Goal: Information Seeking & Learning: Learn about a topic

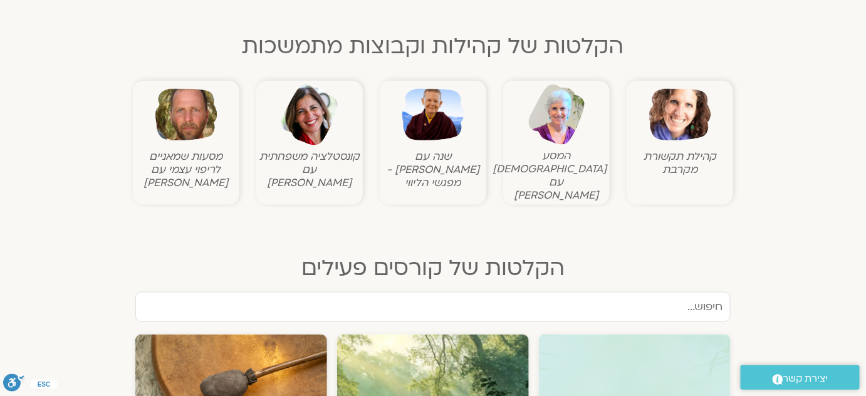
scroll to position [399, 0]
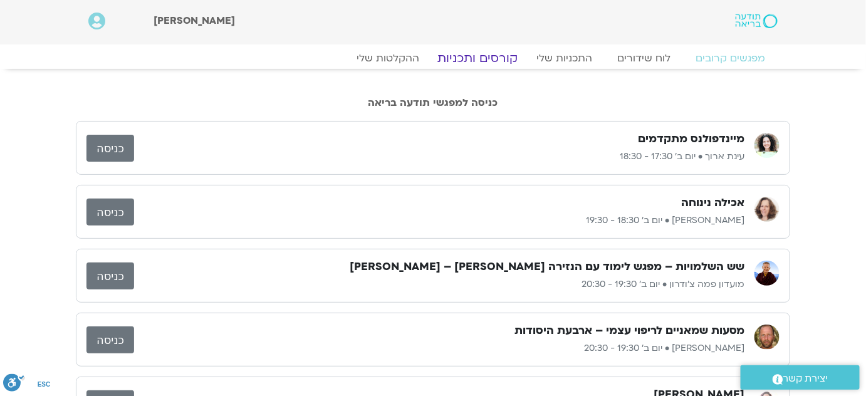
click at [514, 58] on link "קורסים ותכניות" at bounding box center [477, 58] width 110 height 15
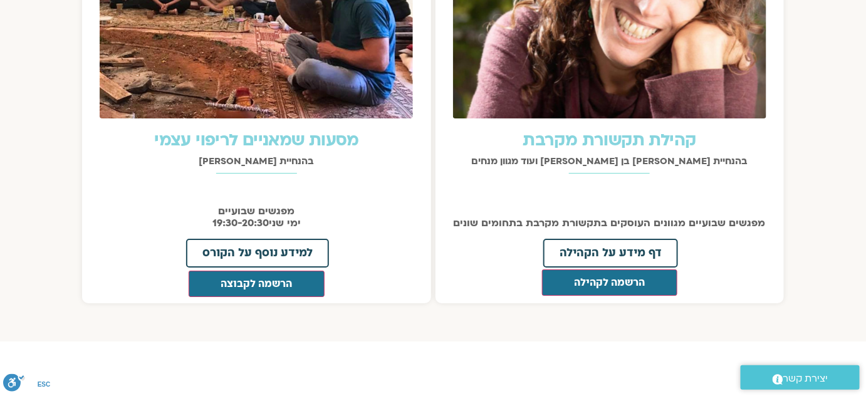
scroll to position [1538, 0]
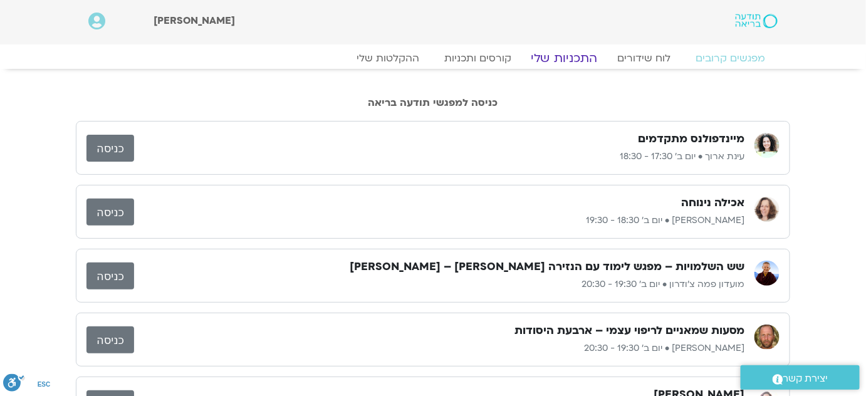
click at [557, 56] on link "התכניות שלי" at bounding box center [564, 58] width 97 height 15
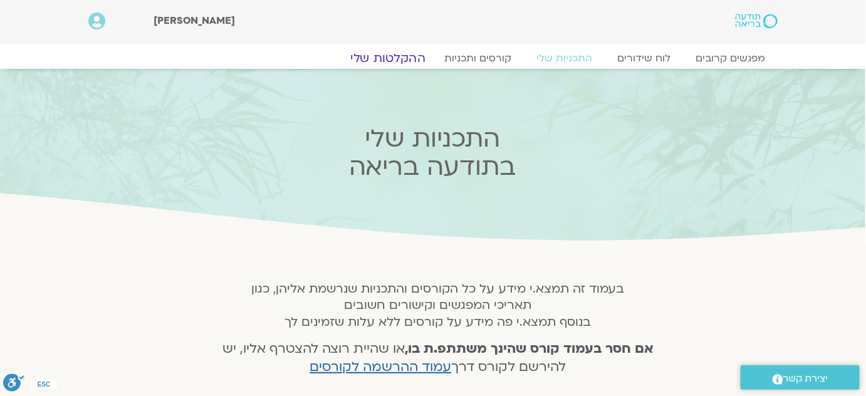
click at [411, 58] on link "ההקלטות שלי" at bounding box center [387, 58] width 105 height 15
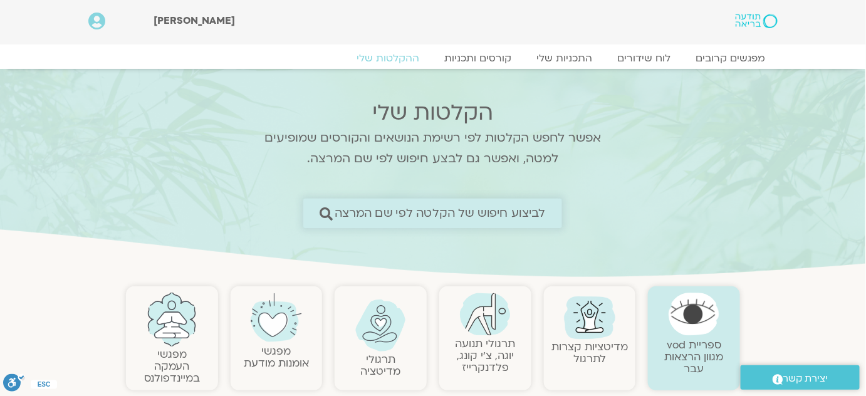
click at [521, 209] on span "לביצוע חיפוש של הקלטה לפי שם המרצה" at bounding box center [440, 213] width 211 height 13
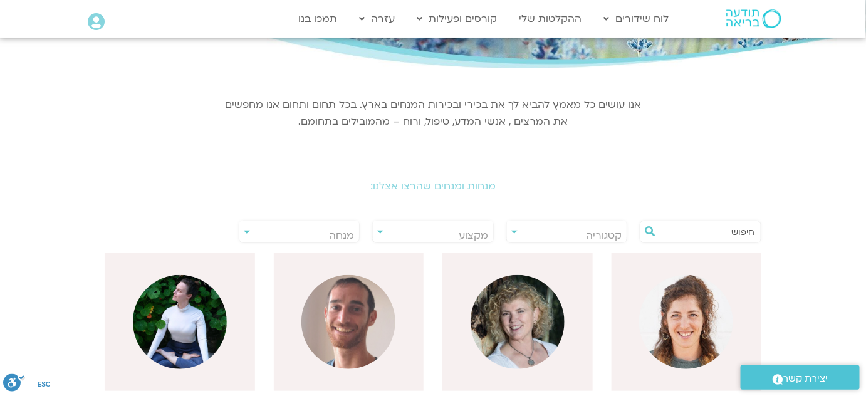
scroll to position [170, 0]
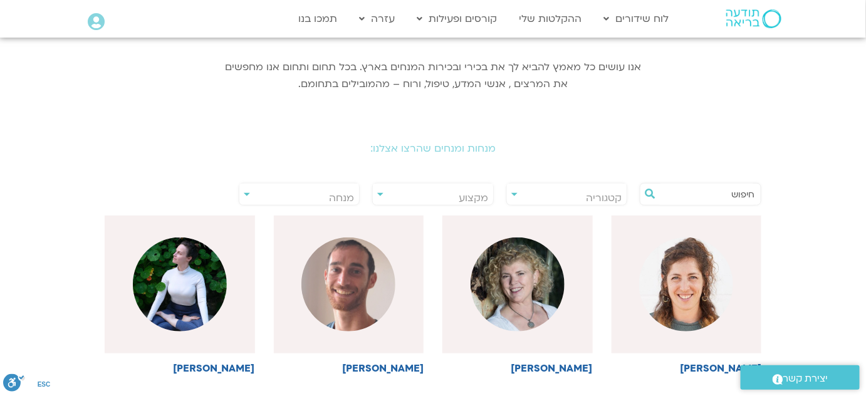
click at [709, 197] on input "text" at bounding box center [706, 194] width 95 height 21
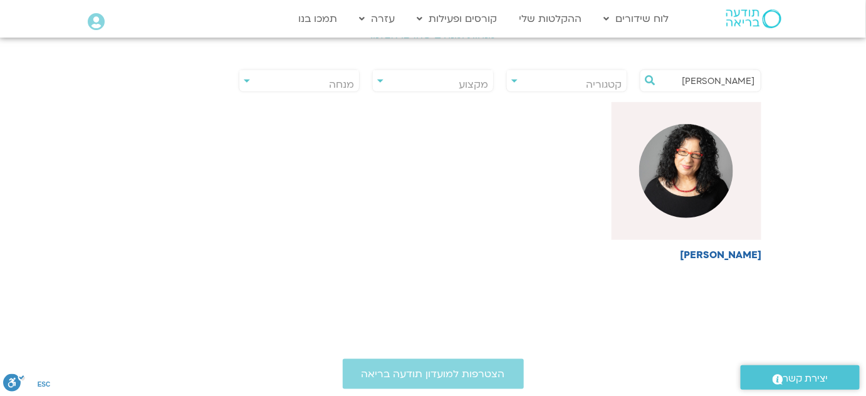
scroll to position [285, 0]
type input "[PERSON_NAME]"
click at [686, 227] on div at bounding box center [687, 171] width 150 height 138
click at [697, 218] on div at bounding box center [687, 171] width 150 height 138
click at [717, 253] on h6 "[PERSON_NAME]" at bounding box center [687, 254] width 150 height 11
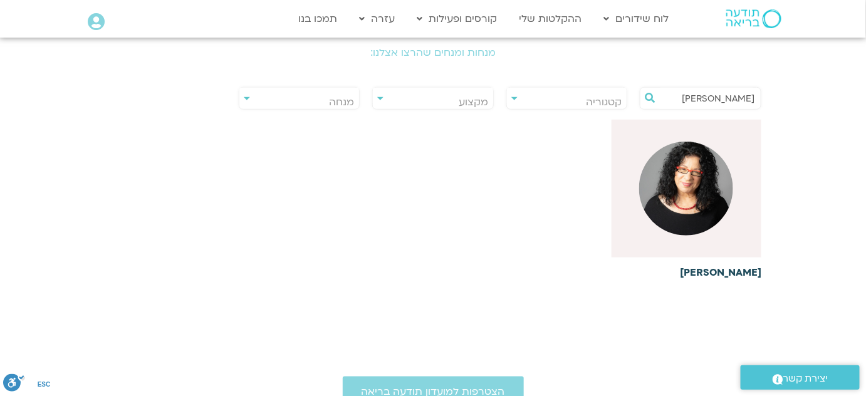
scroll to position [227, 0]
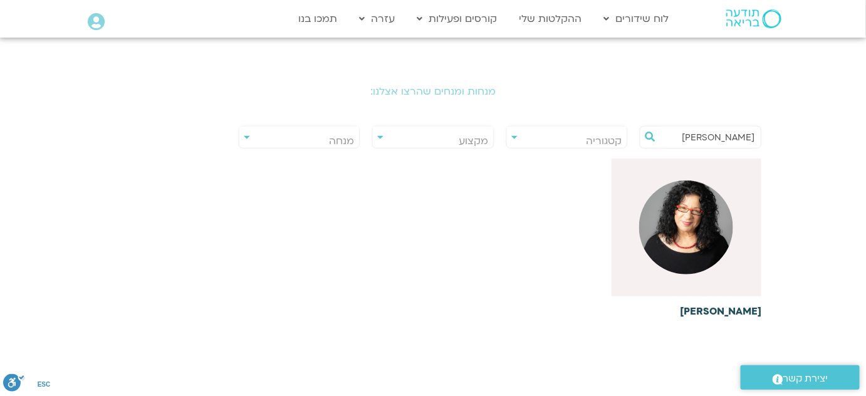
click at [745, 168] on div at bounding box center [687, 228] width 150 height 138
click at [703, 184] on img at bounding box center [686, 227] width 94 height 94
click at [329, 140] on span "מנחה" at bounding box center [299, 141] width 120 height 29
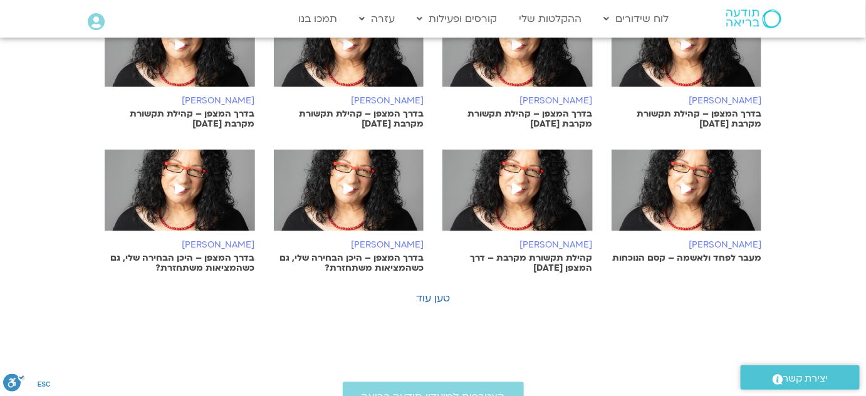
scroll to position [797, 0]
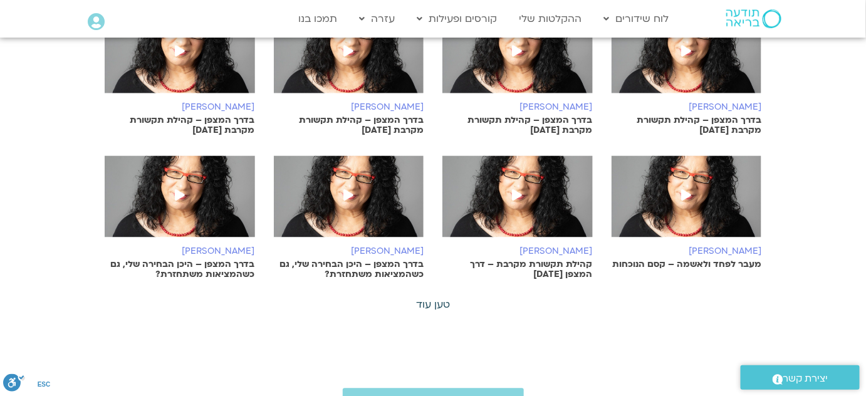
click at [441, 303] on link "טען עוד" at bounding box center [433, 305] width 34 height 14
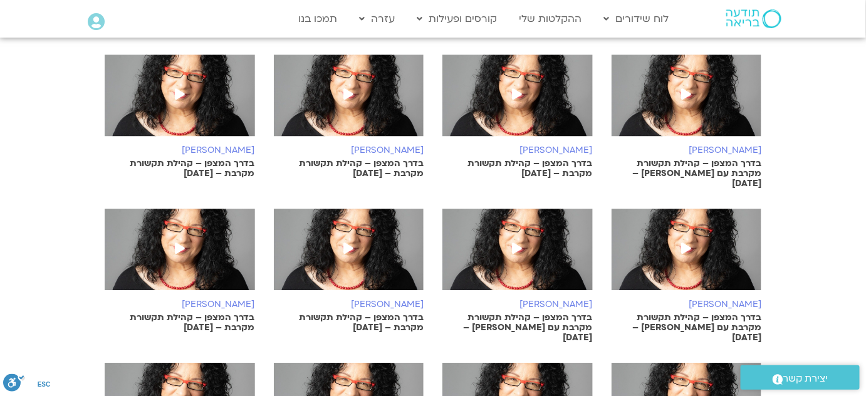
scroll to position [1481, 0]
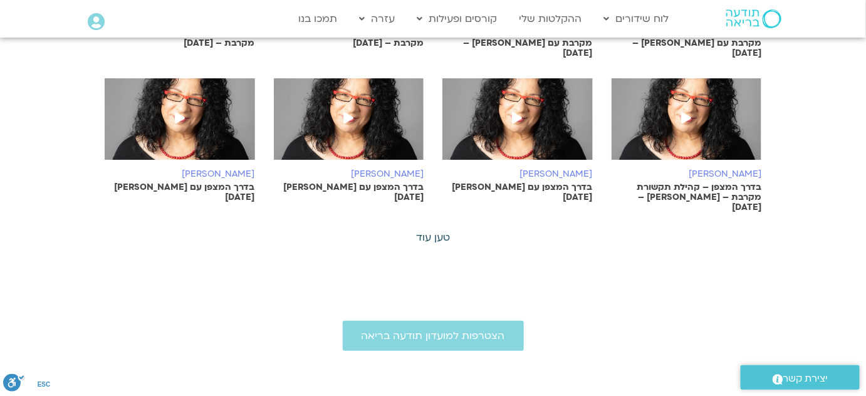
click at [438, 231] on link "טען עוד" at bounding box center [433, 238] width 34 height 14
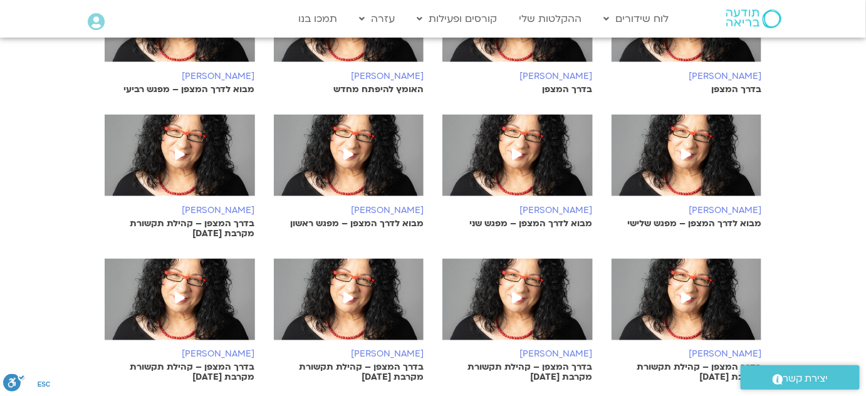
scroll to position [570, 0]
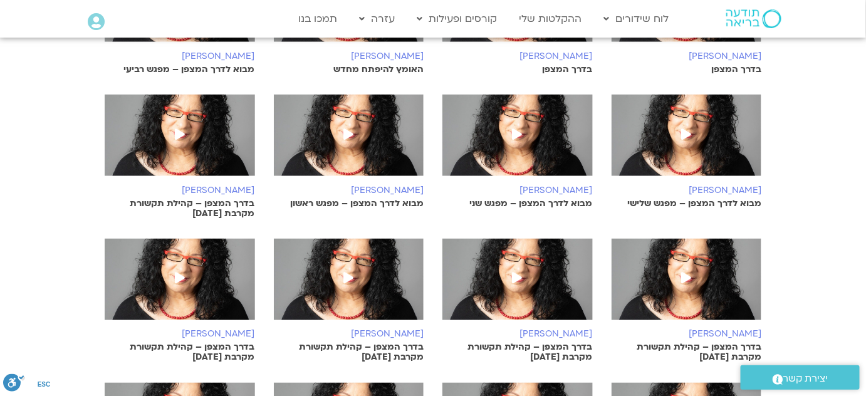
click at [231, 201] on p "בדרך המצפן – קהילת תקשורת מקרבת 7.8.25" at bounding box center [180, 209] width 150 height 20
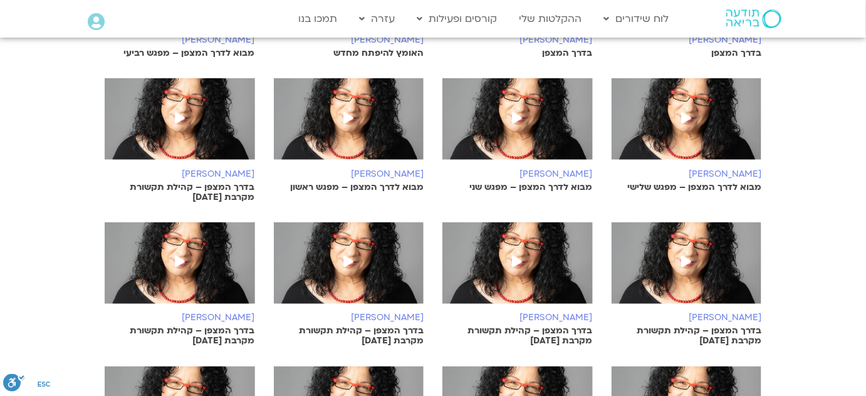
scroll to position [570, 0]
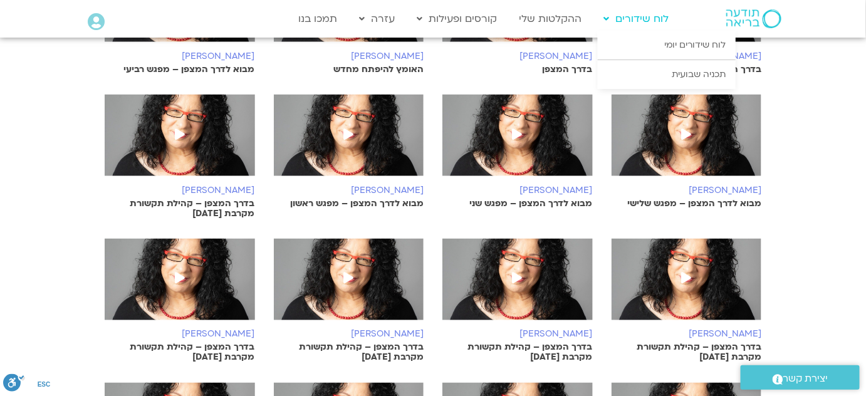
click at [652, 18] on link "לוח שידורים" at bounding box center [637, 19] width 78 height 24
click at [681, 48] on link "לוח שידורים יומי" at bounding box center [667, 45] width 138 height 29
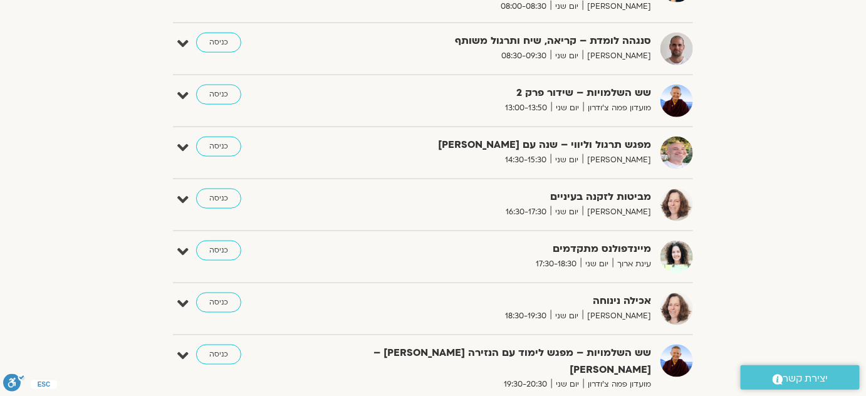
scroll to position [19, 0]
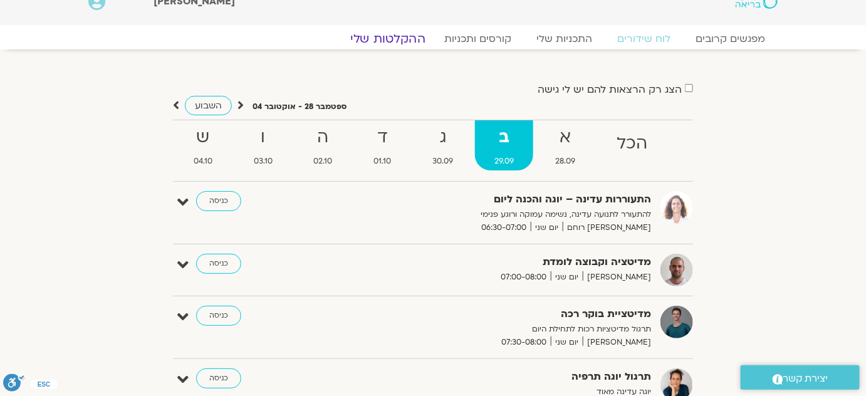
click at [397, 37] on link "ההקלטות שלי" at bounding box center [387, 38] width 105 height 15
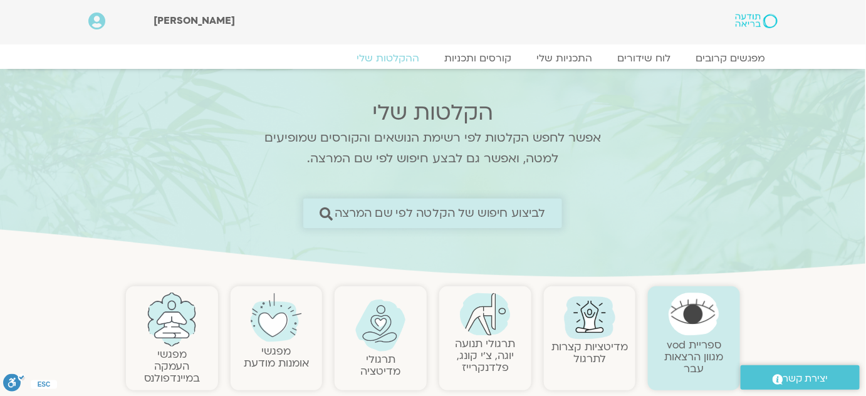
click at [521, 211] on span "לביצוע חיפוש של הקלטה לפי שם המרצה" at bounding box center [440, 213] width 211 height 13
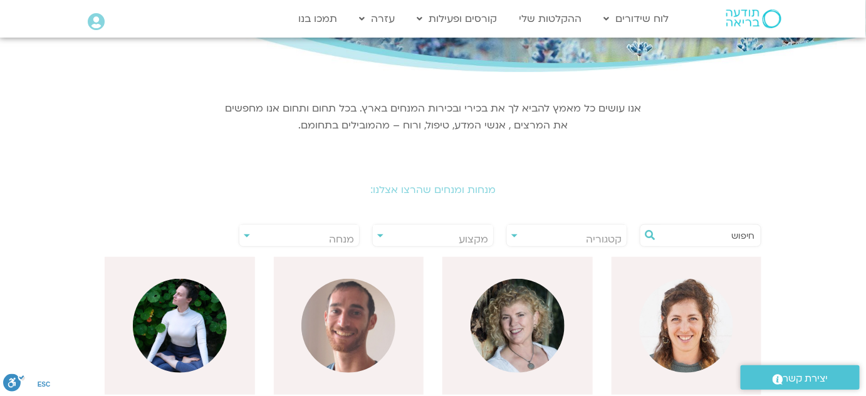
scroll to position [170, 0]
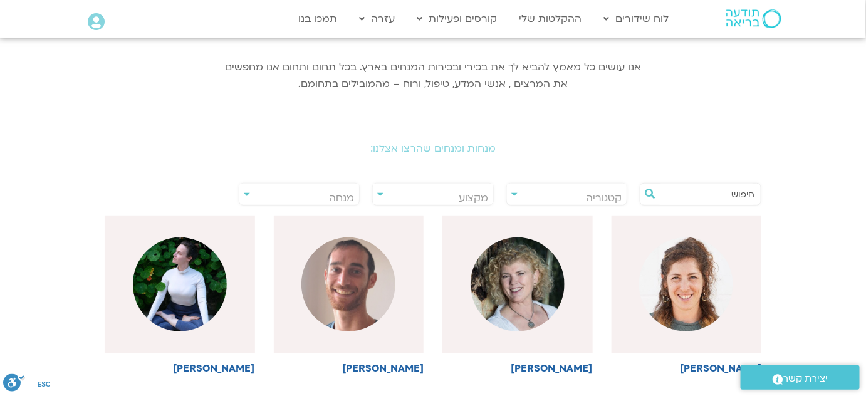
click at [745, 193] on input "text" at bounding box center [706, 194] width 95 height 21
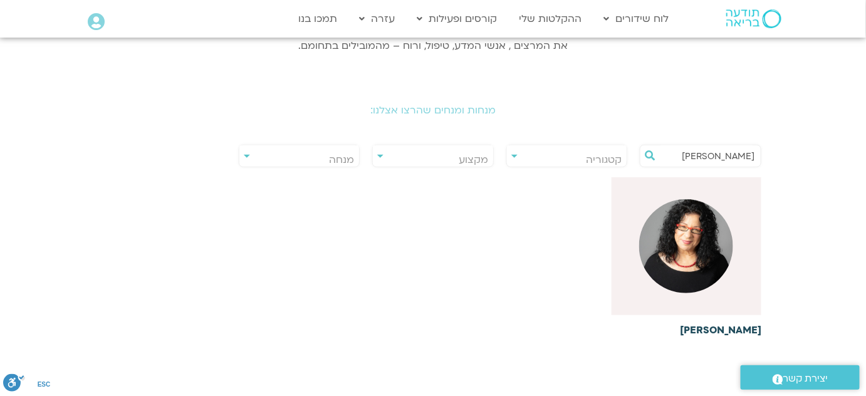
scroll to position [227, 0]
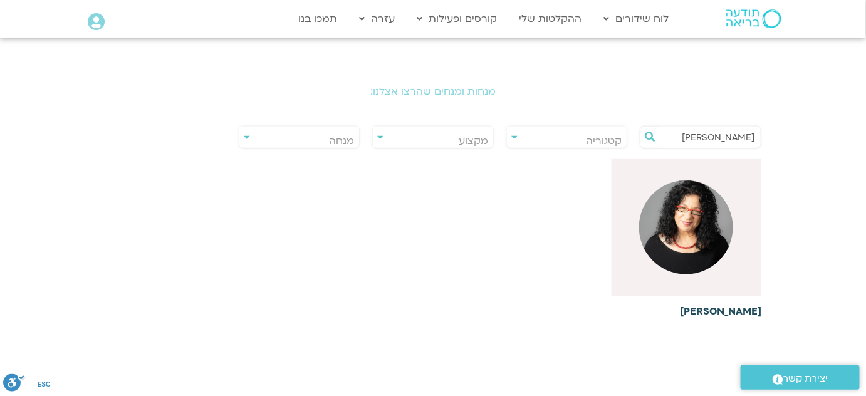
type input "ארנינה"
click at [730, 278] on div at bounding box center [687, 228] width 150 height 138
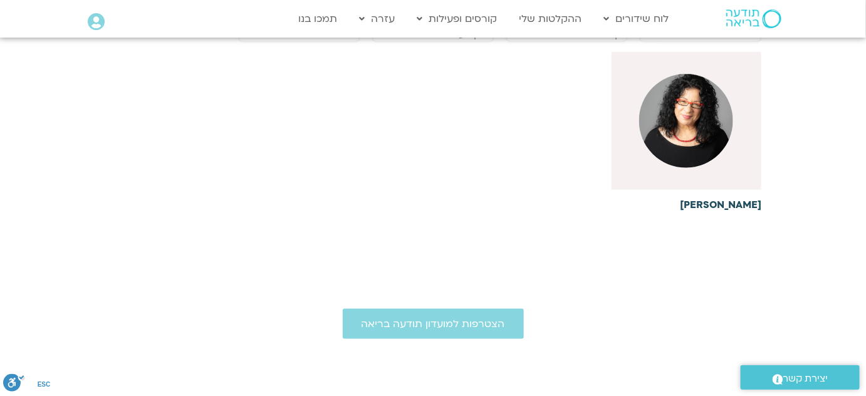
scroll to position [399, 0]
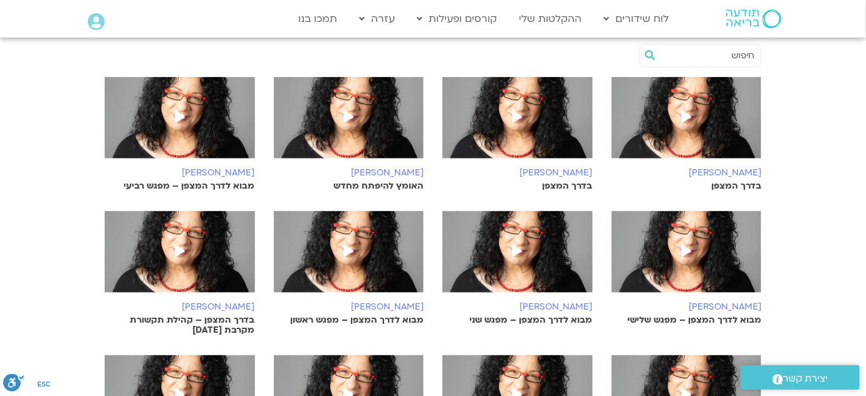
scroll to position [456, 0]
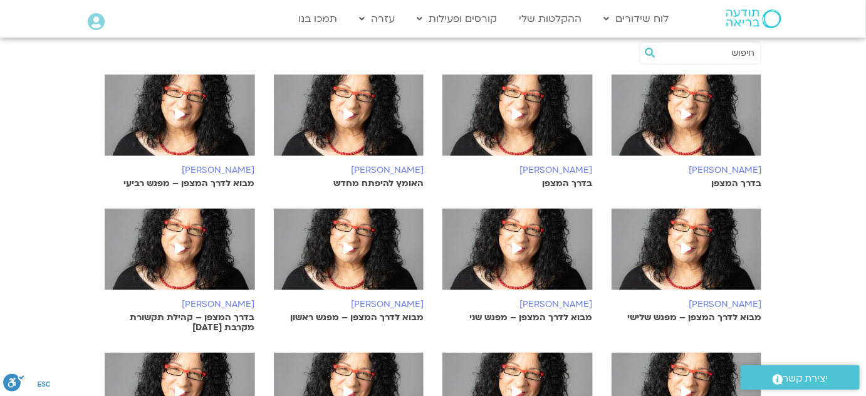
click at [723, 142] on img at bounding box center [687, 122] width 150 height 94
click at [545, 124] on img at bounding box center [517, 122] width 150 height 94
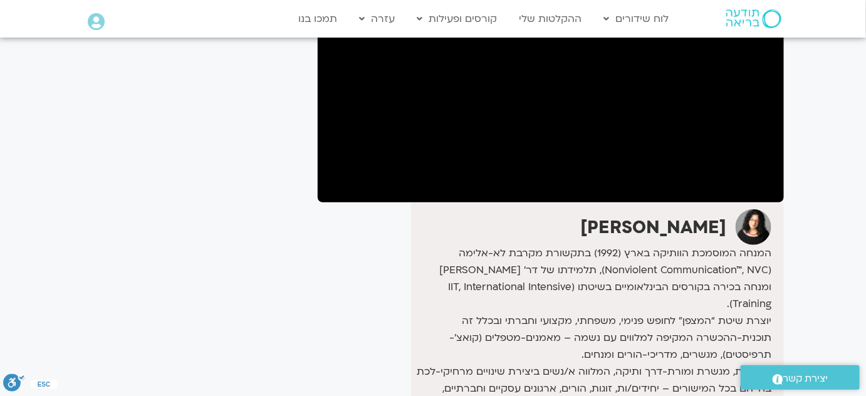
scroll to position [170, 0]
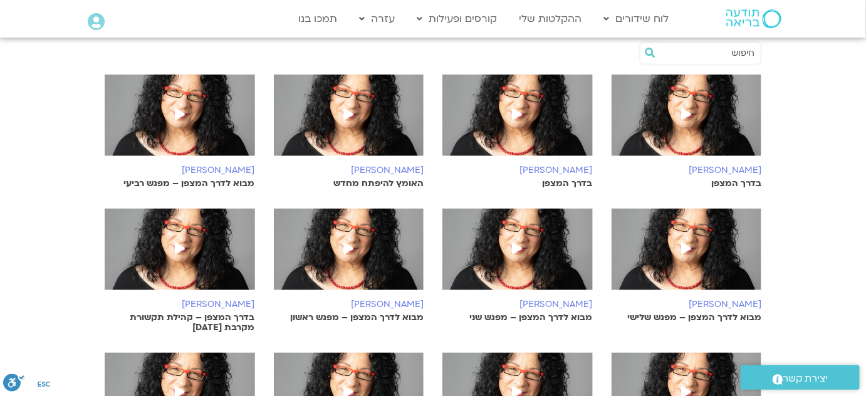
click at [370, 119] on img at bounding box center [349, 122] width 150 height 94
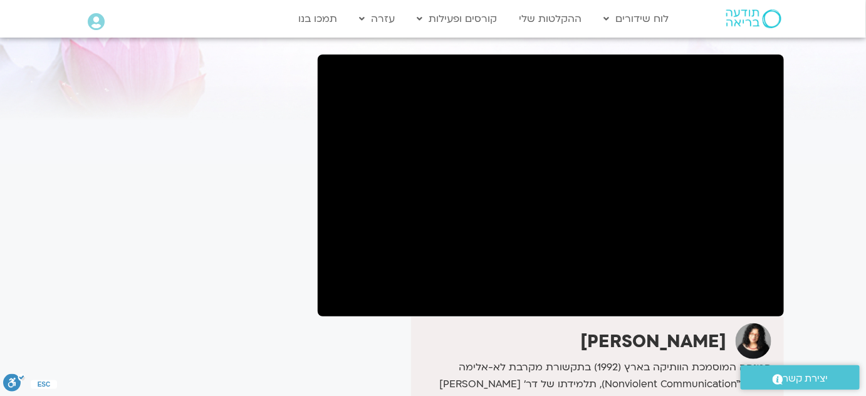
scroll to position [56, 0]
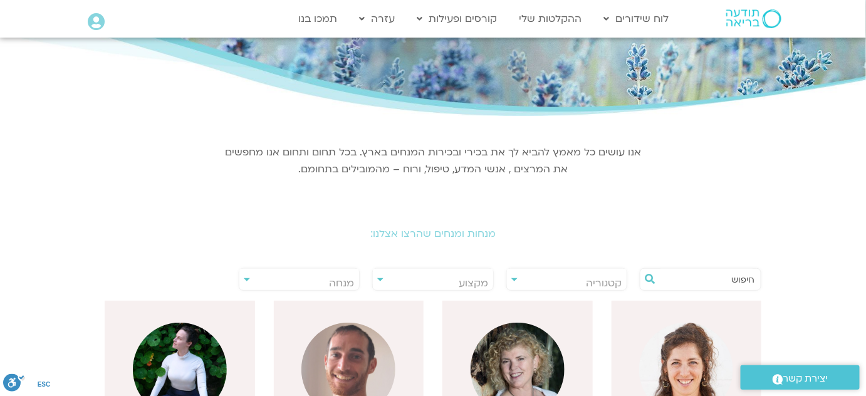
scroll to position [105, 0]
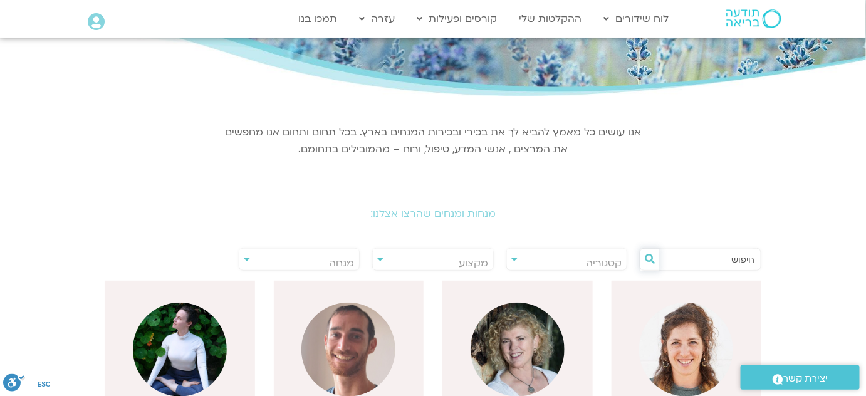
click at [650, 260] on icon at bounding box center [650, 259] width 10 height 10
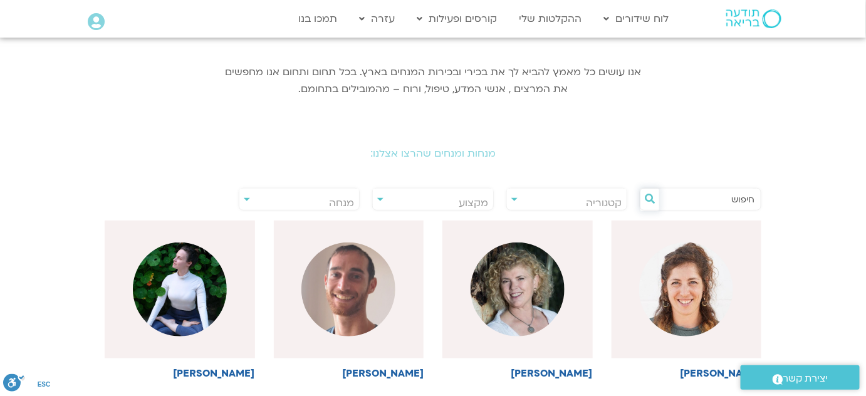
scroll to position [219, 0]
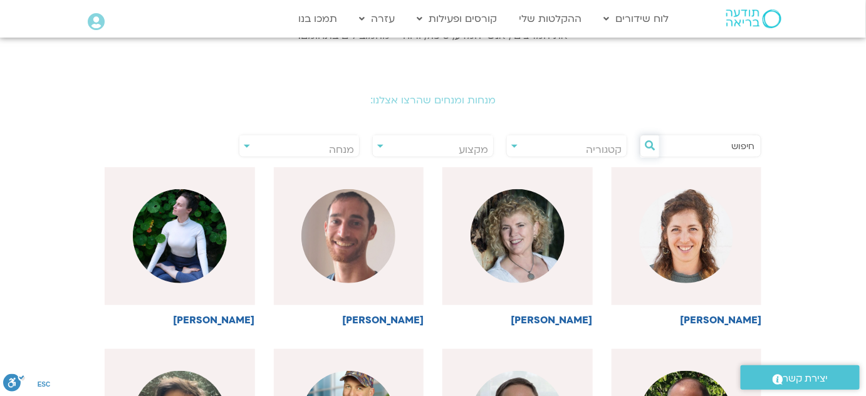
click at [650, 148] on icon at bounding box center [650, 145] width 10 height 10
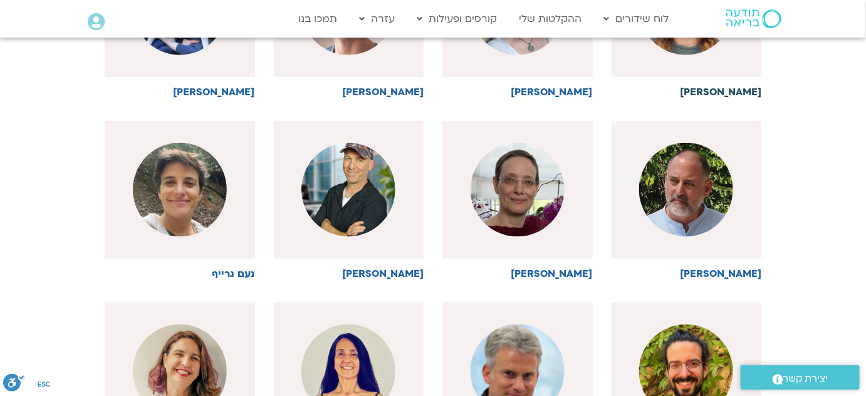
scroll to position [48, 0]
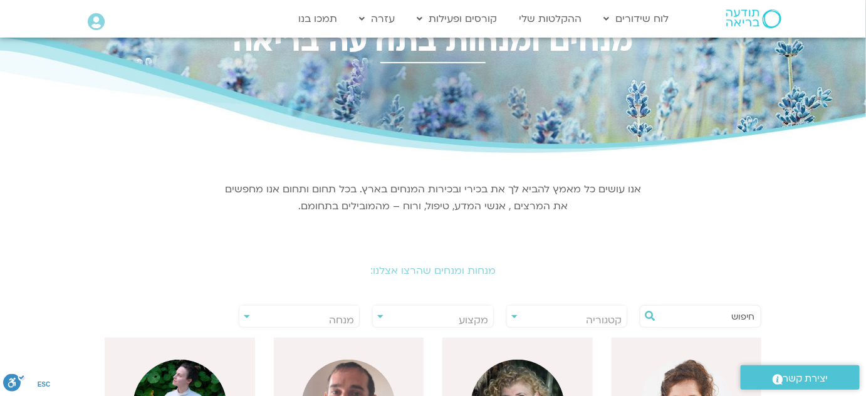
click at [726, 318] on input "text" at bounding box center [706, 316] width 95 height 21
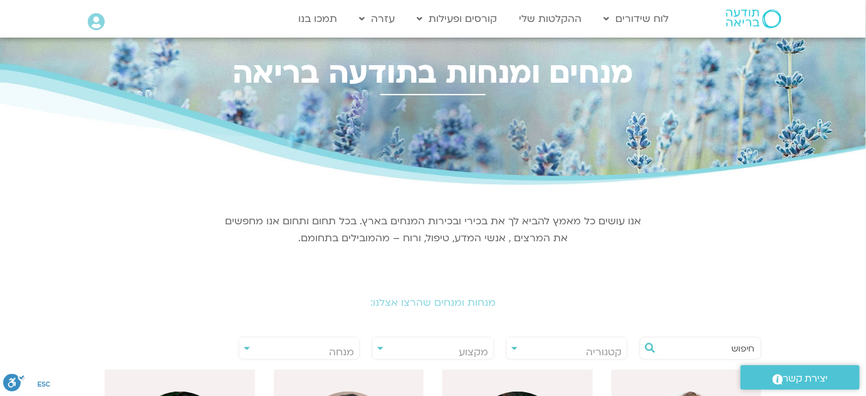
scroll to position [0, 0]
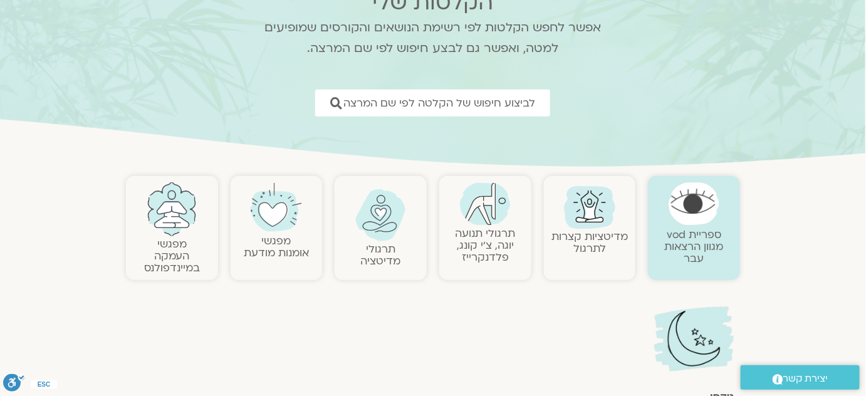
scroll to position [56, 0]
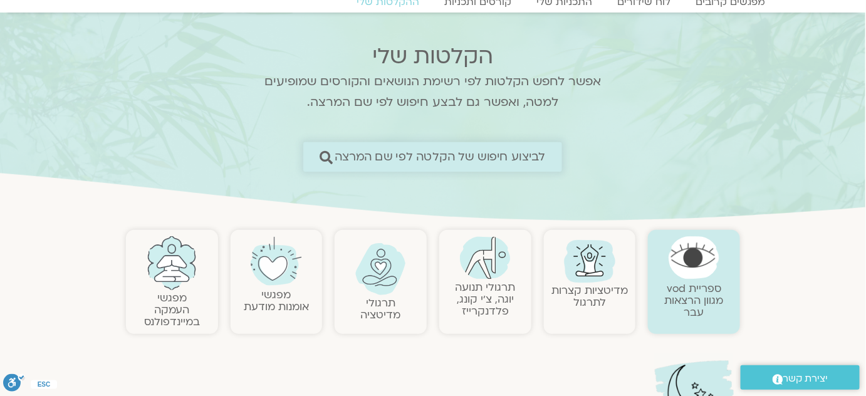
click at [526, 155] on span "לביצוע חיפוש של הקלטה לפי שם המרצה" at bounding box center [440, 156] width 211 height 13
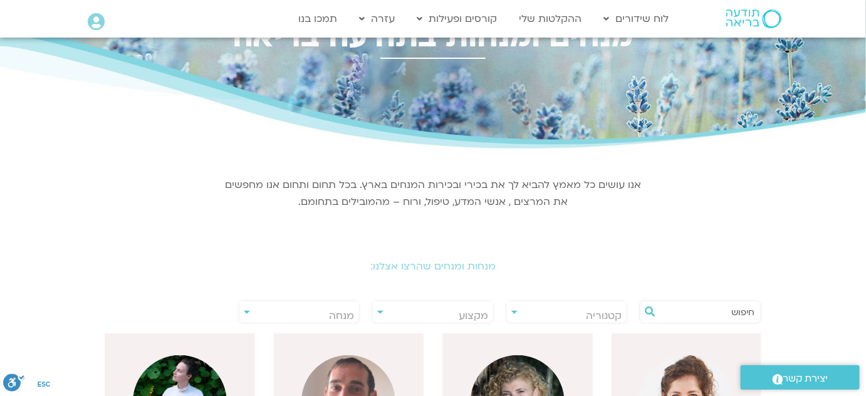
scroll to position [113, 0]
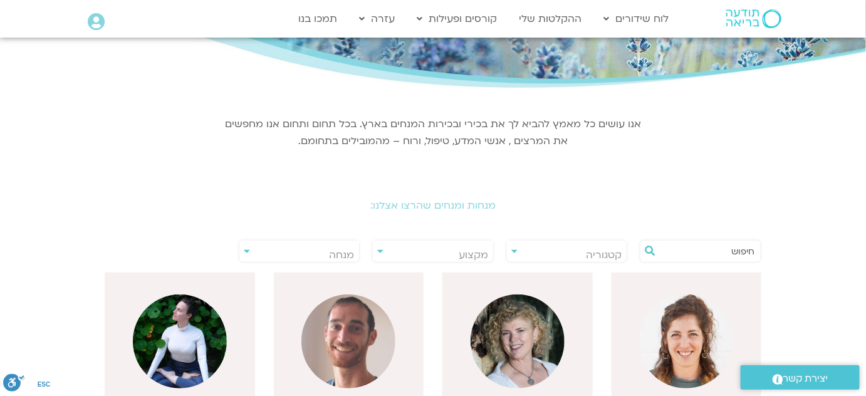
click at [750, 251] on input "text" at bounding box center [706, 251] width 95 height 21
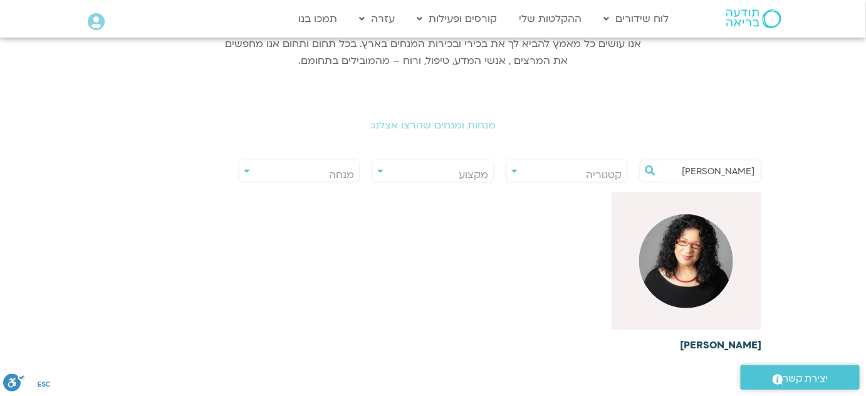
scroll to position [227, 0]
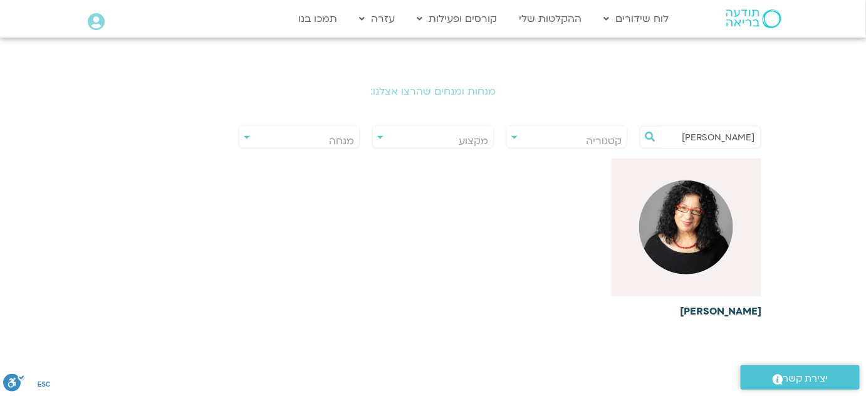
type input "ארנינה"
click at [723, 278] on div at bounding box center [687, 228] width 150 height 138
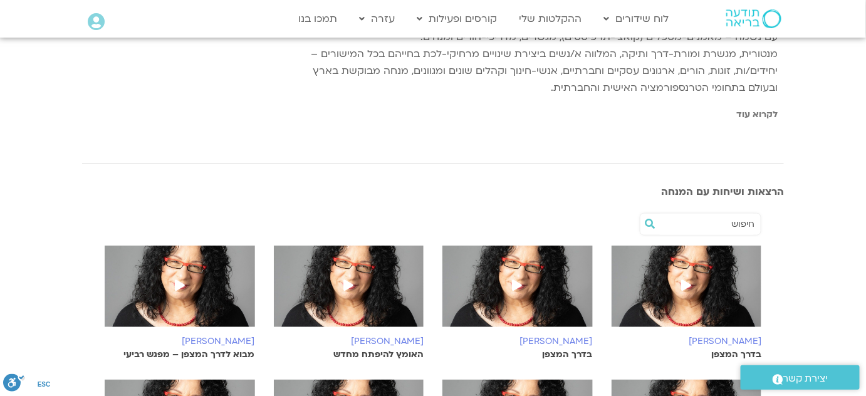
scroll to position [399, 0]
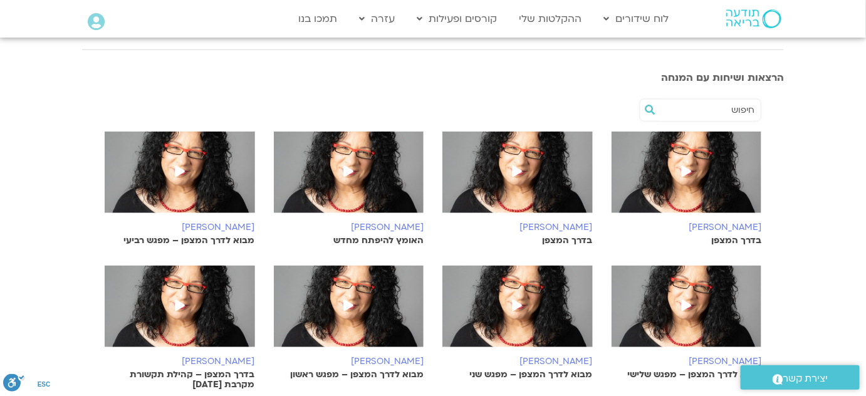
click at [518, 173] on icon at bounding box center [518, 170] width 10 height 11
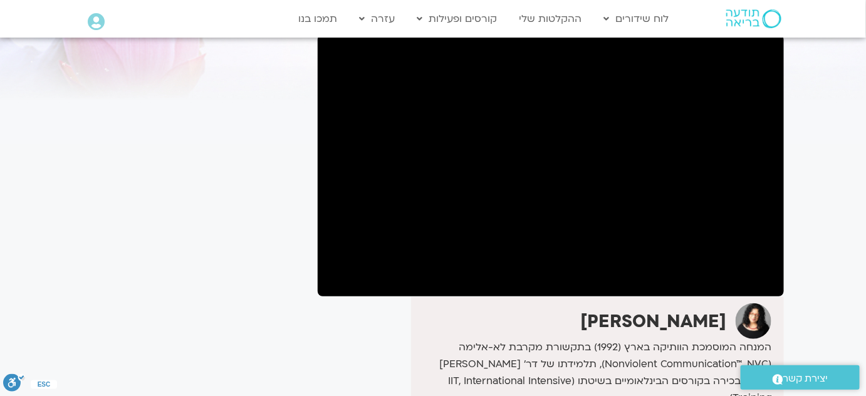
scroll to position [113, 0]
